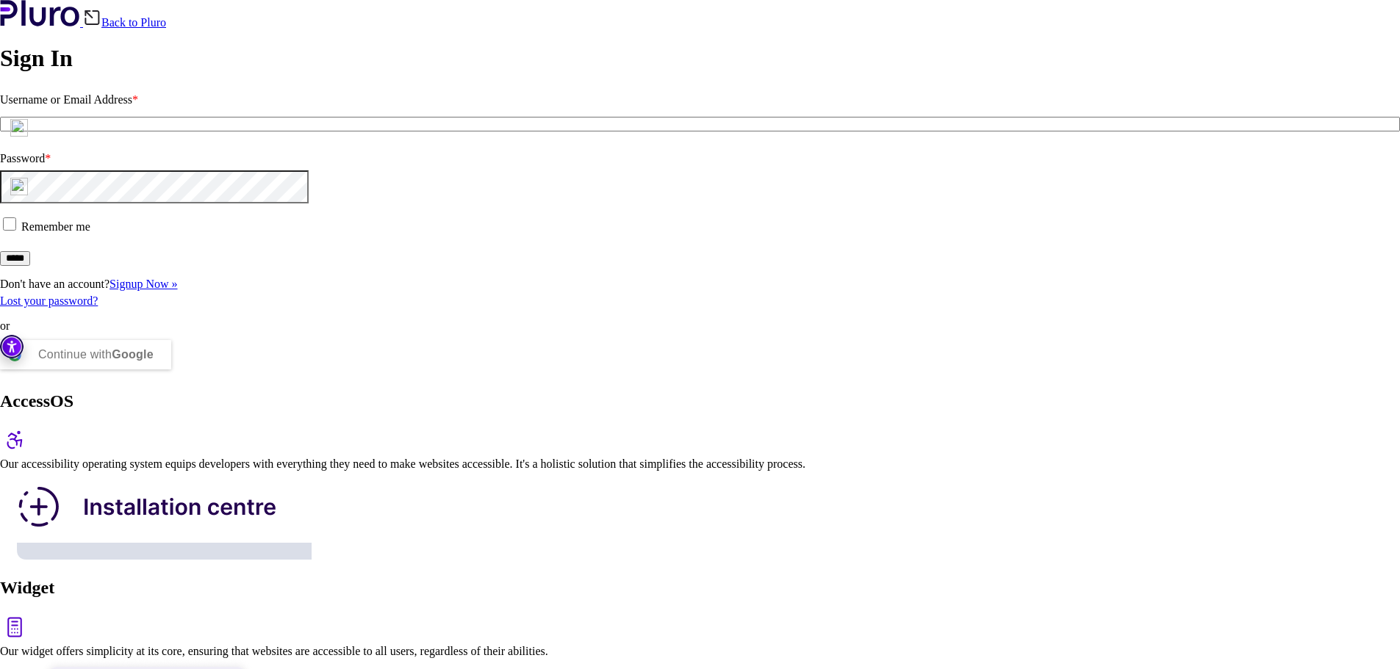
click at [28, 137] on img at bounding box center [19, 128] width 18 height 18
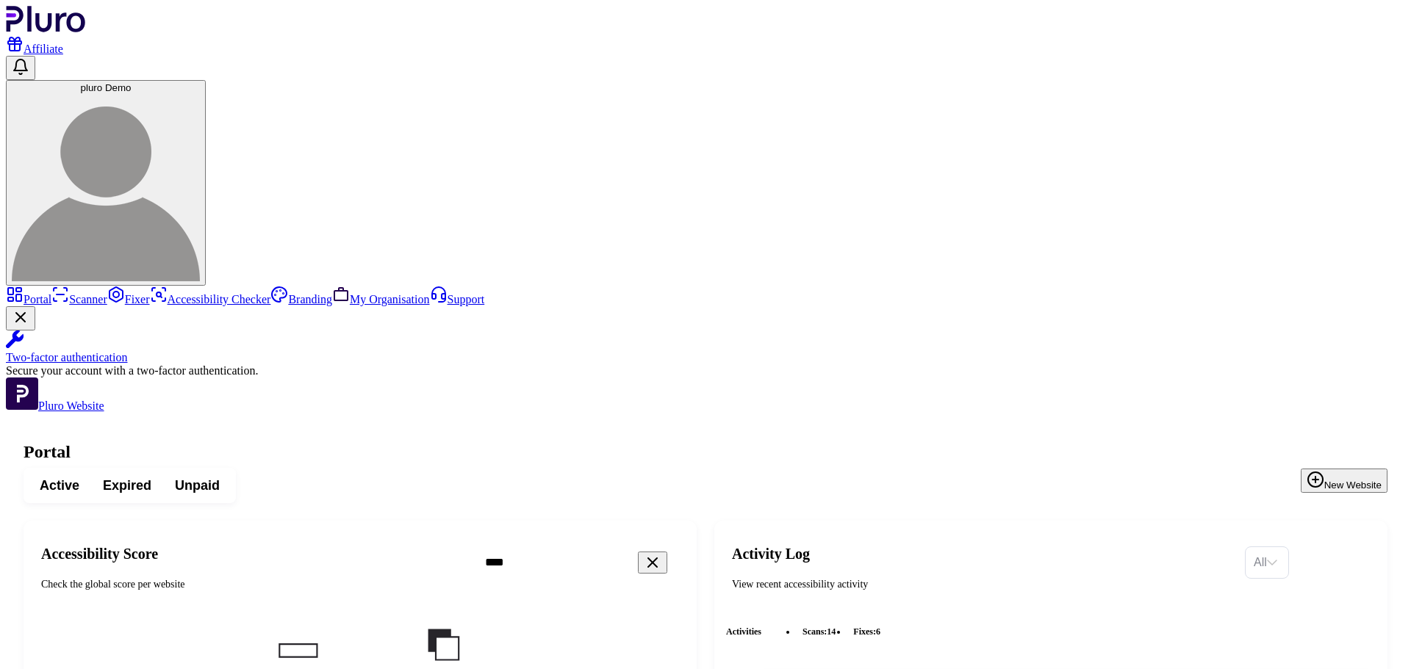
click at [661, 554] on icon "Clear search field" at bounding box center [653, 563] width 18 height 18
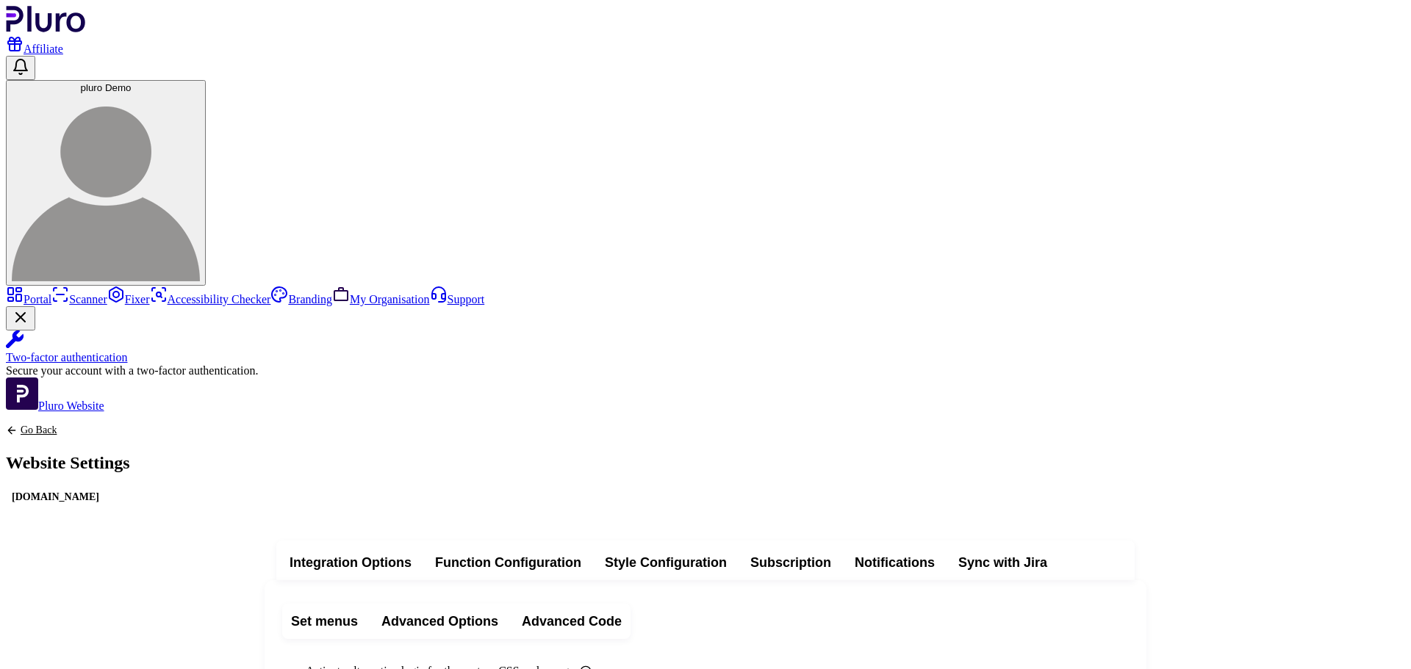
click at [411, 554] on span "Integration Options" at bounding box center [350, 563] width 122 height 18
copy div "<script type="text/javascript">(function(){var e=document.createElement('script…"
